Goal: Obtain resource: Download file/media

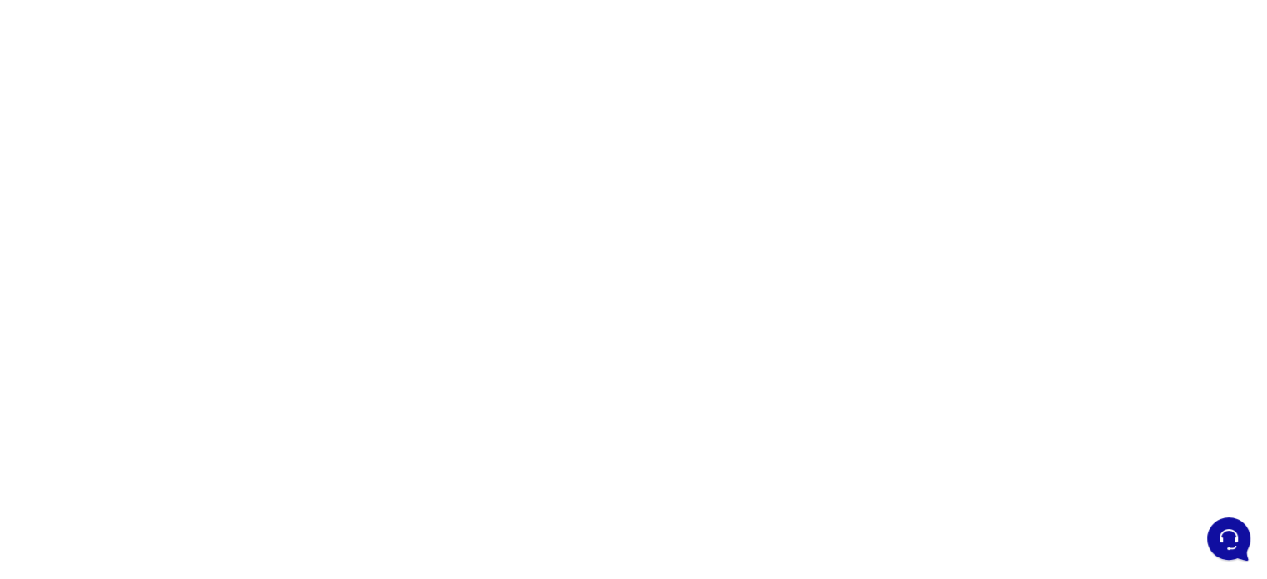
scroll to position [68, 0]
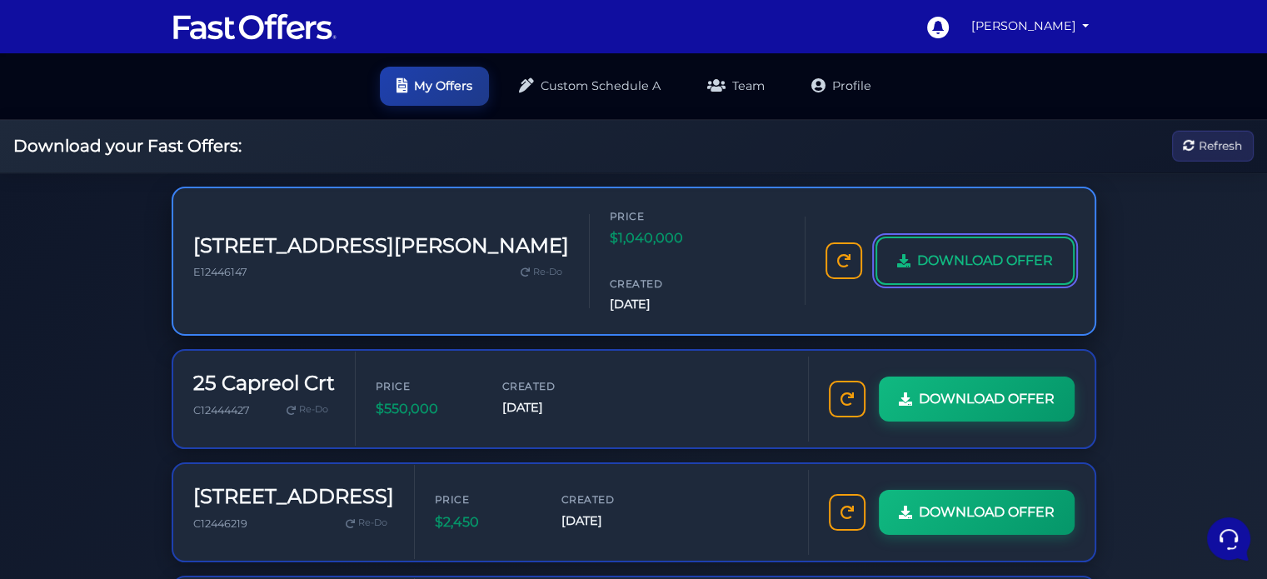
click at [994, 250] on span "DOWNLOAD OFFER" at bounding box center [985, 261] width 136 height 22
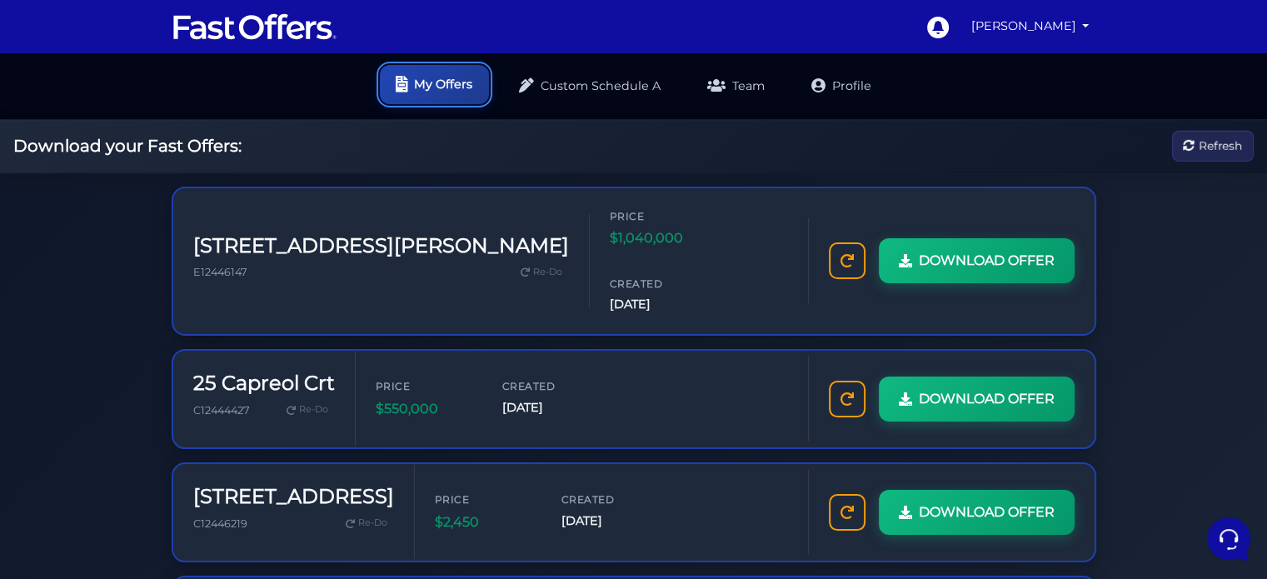
click at [472, 92] on link "My Offers" at bounding box center [434, 84] width 109 height 39
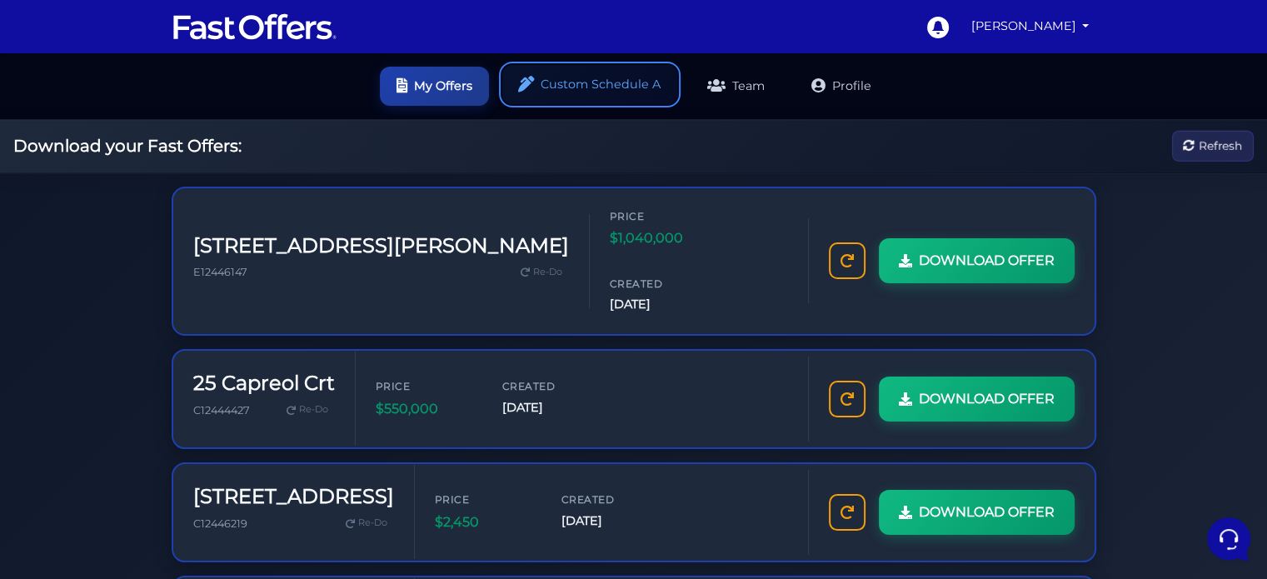
click at [619, 89] on link "Custom Schedule A" at bounding box center [589, 84] width 175 height 39
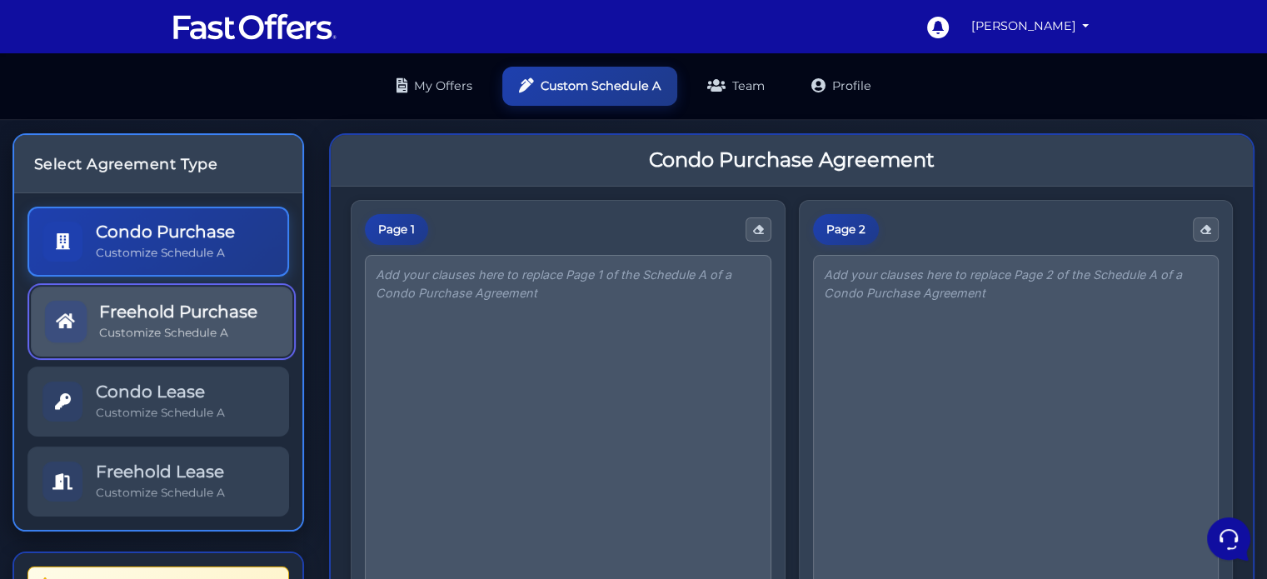
click at [240, 309] on h5 "Freehold Purchase" at bounding box center [178, 312] width 158 height 20
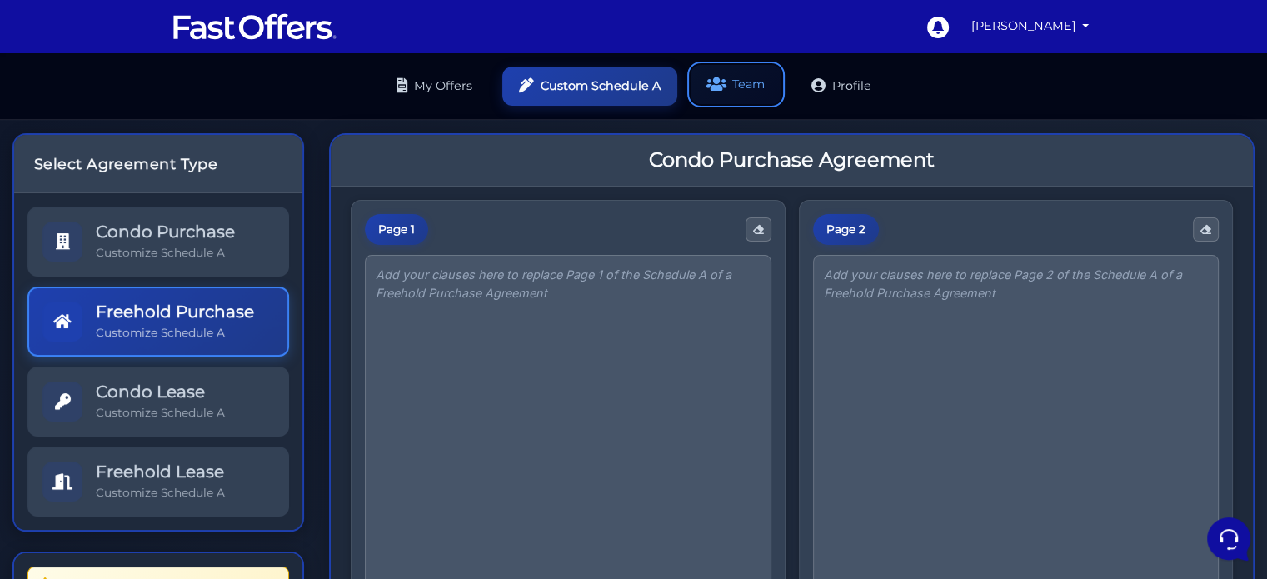
click at [755, 88] on link "Team" at bounding box center [736, 84] width 91 height 39
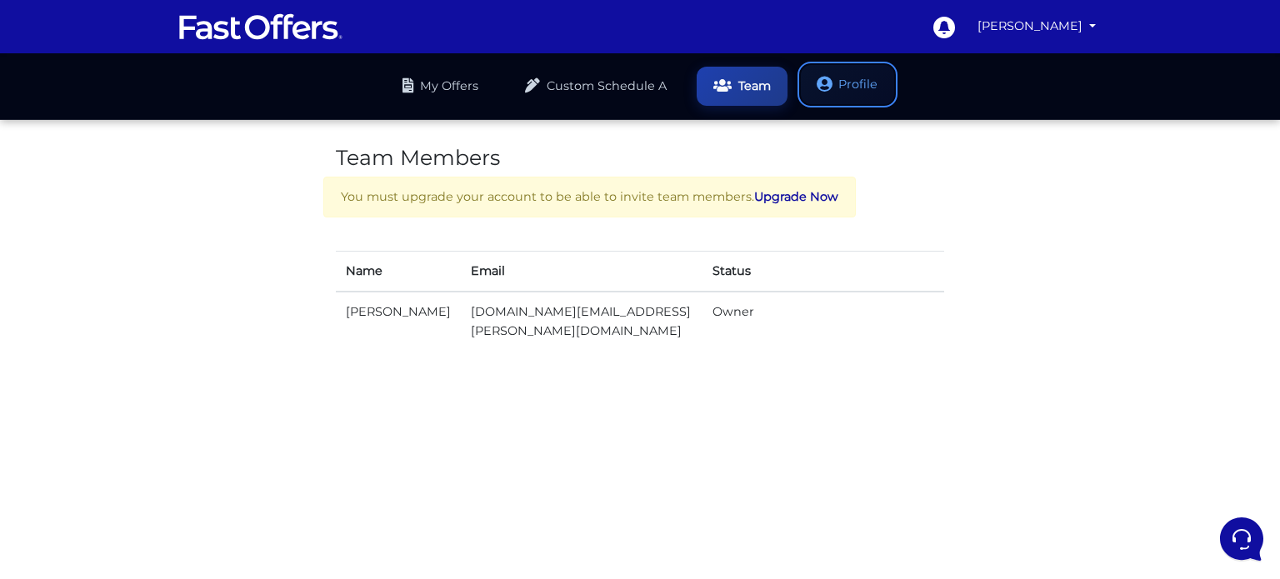
click at [851, 90] on link "Profile" at bounding box center [847, 84] width 93 height 39
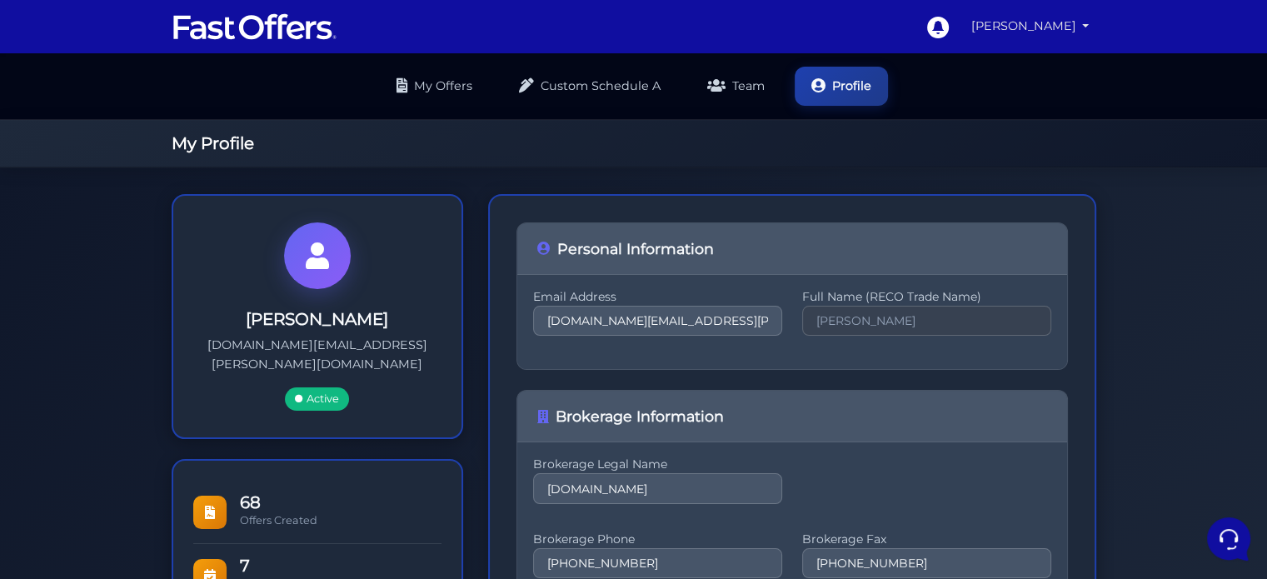
click at [1066, 12] on link "[PERSON_NAME]" at bounding box center [1031, 26] width 132 height 32
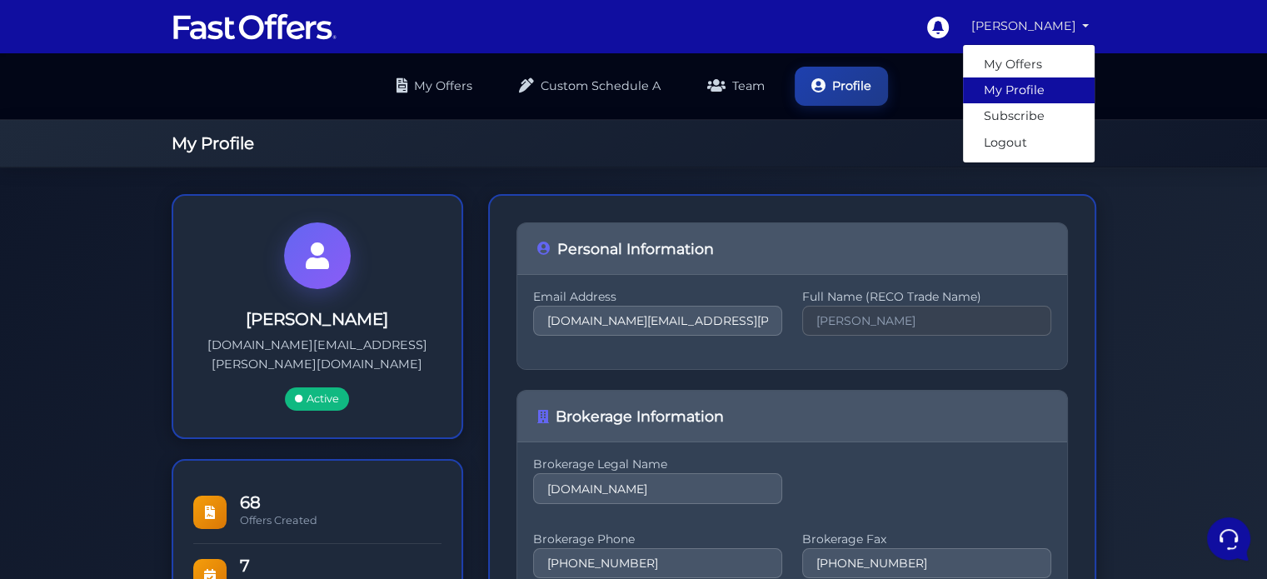
click at [1026, 87] on link "My Profile" at bounding box center [1029, 90] width 132 height 26
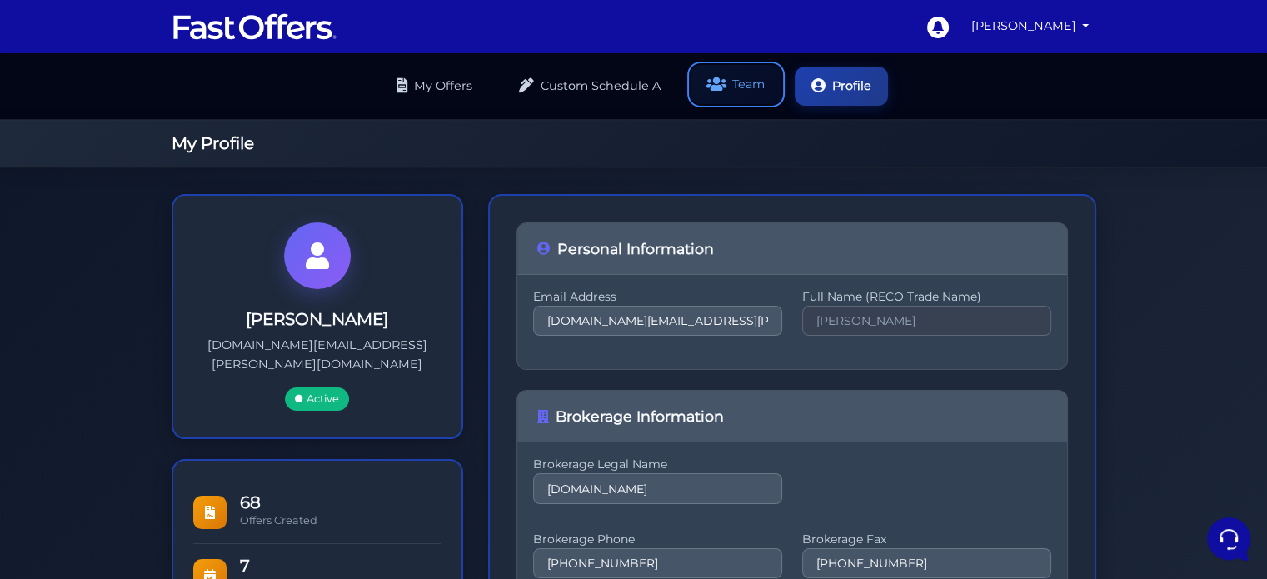
click at [723, 92] on link "Team" at bounding box center [736, 84] width 91 height 39
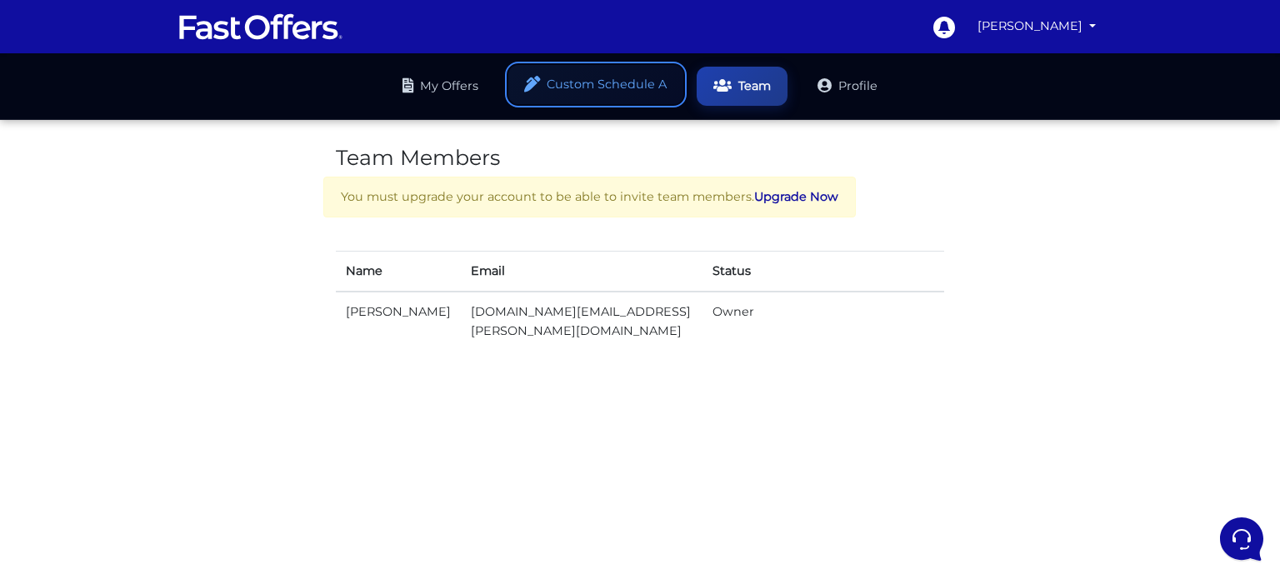
click at [597, 87] on link "Custom Schedule A" at bounding box center [595, 84] width 175 height 39
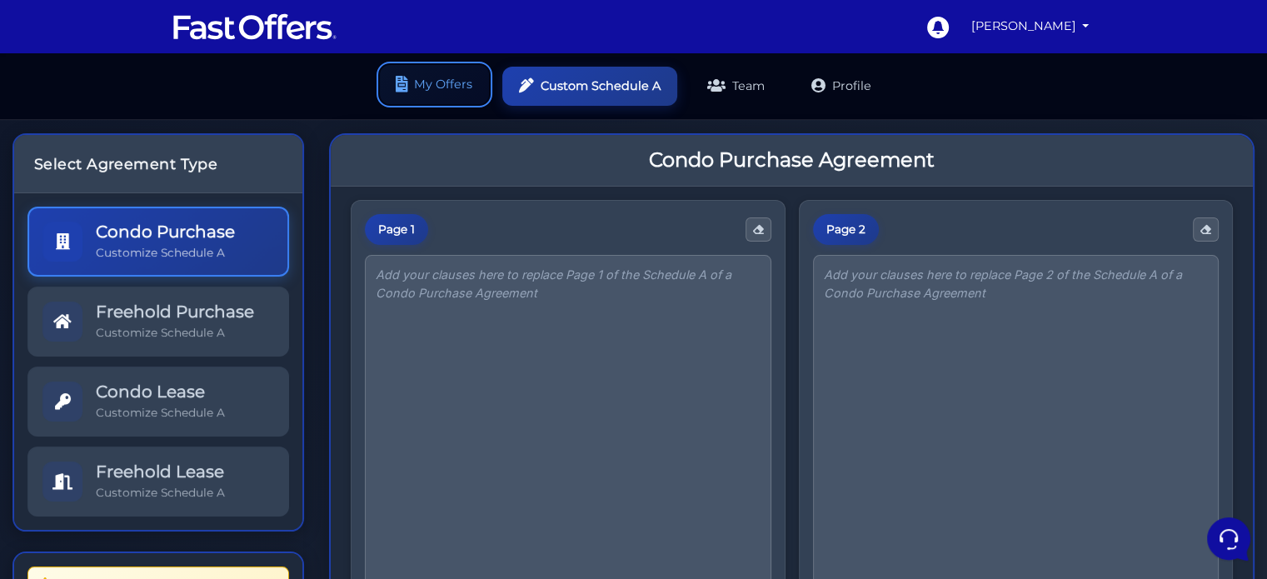
click at [474, 86] on link "My Offers" at bounding box center [434, 84] width 109 height 39
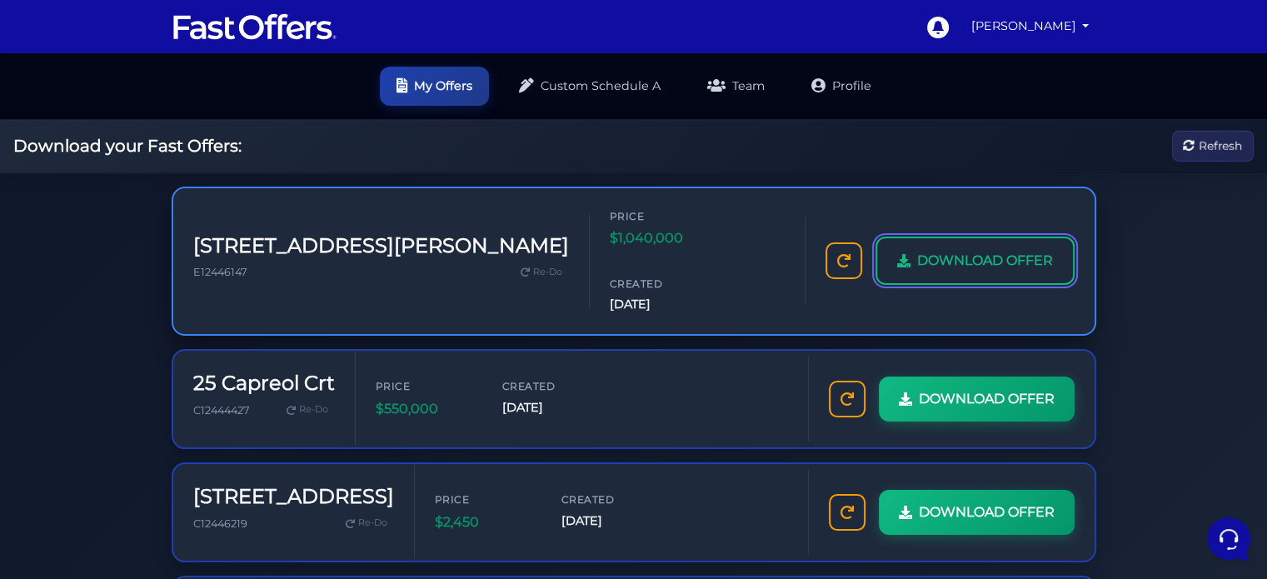
click at [965, 250] on span "DOWNLOAD OFFER" at bounding box center [985, 261] width 136 height 22
